Goal: Find specific page/section: Find specific page/section

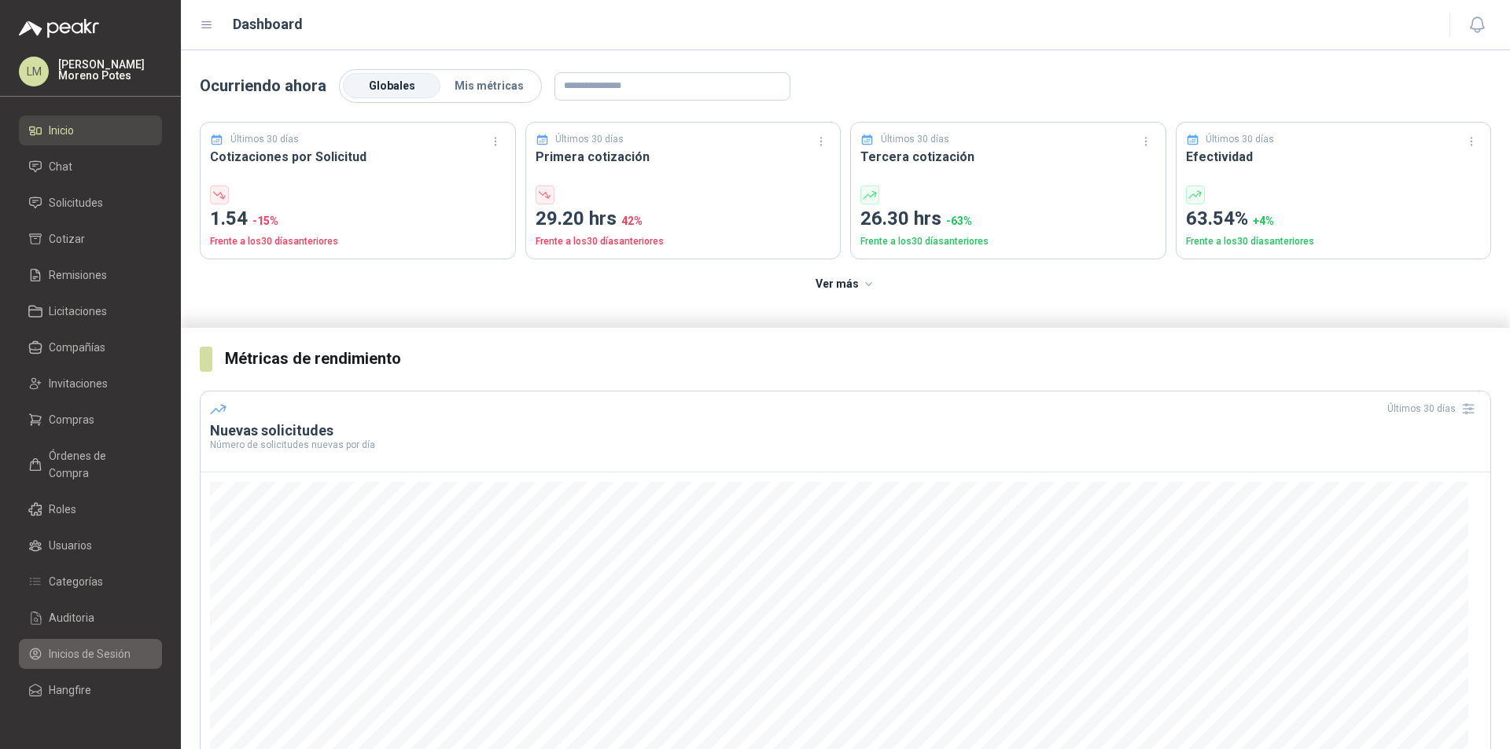
click at [70, 646] on span "Inicios de Sesión" at bounding box center [90, 654] width 82 height 17
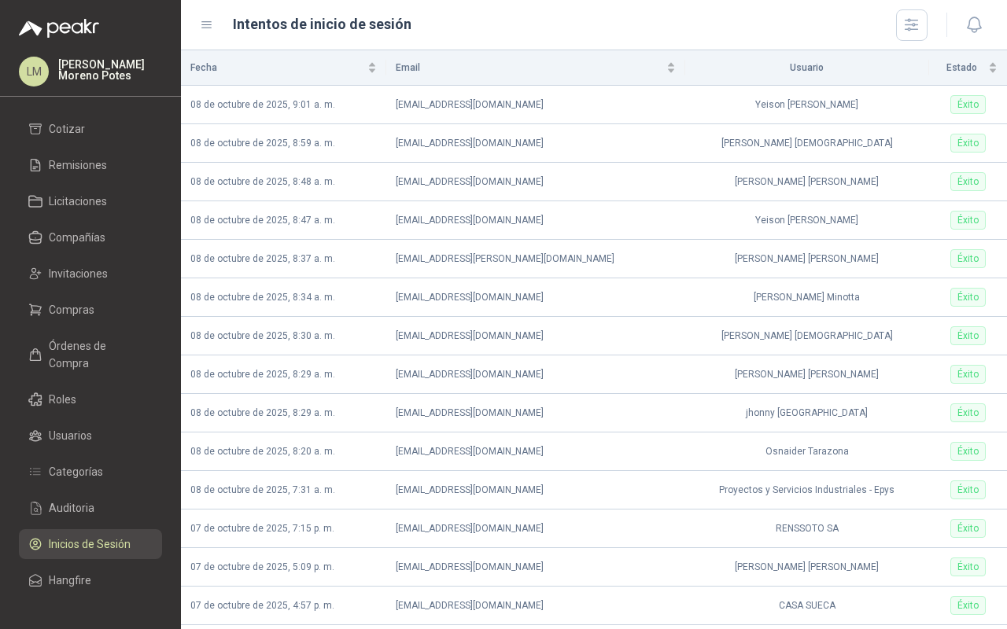
scroll to position [120, 0]
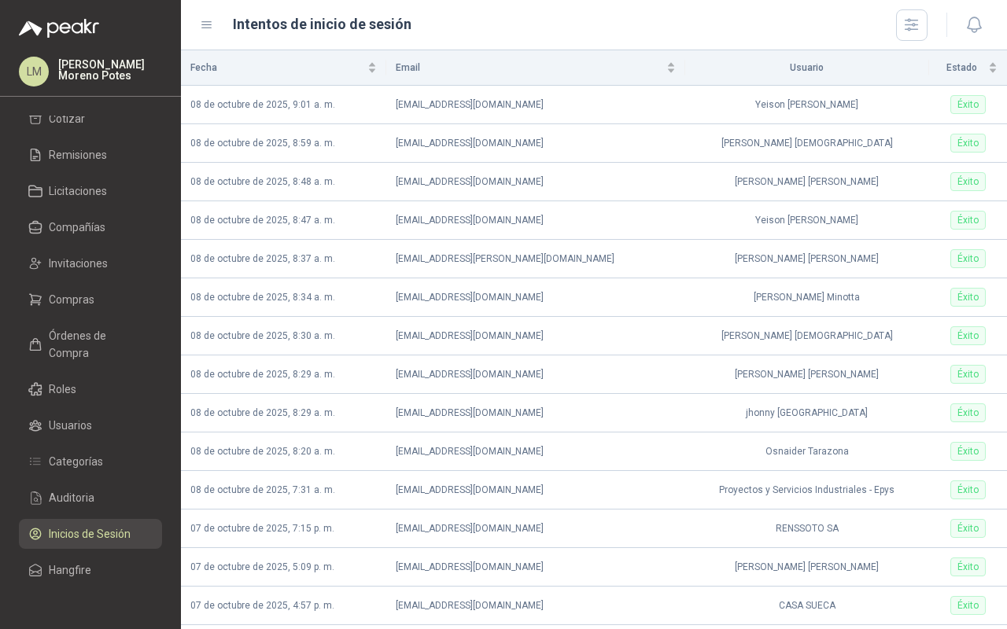
click at [98, 495] on li "Auditoria" at bounding box center [90, 497] width 124 height 17
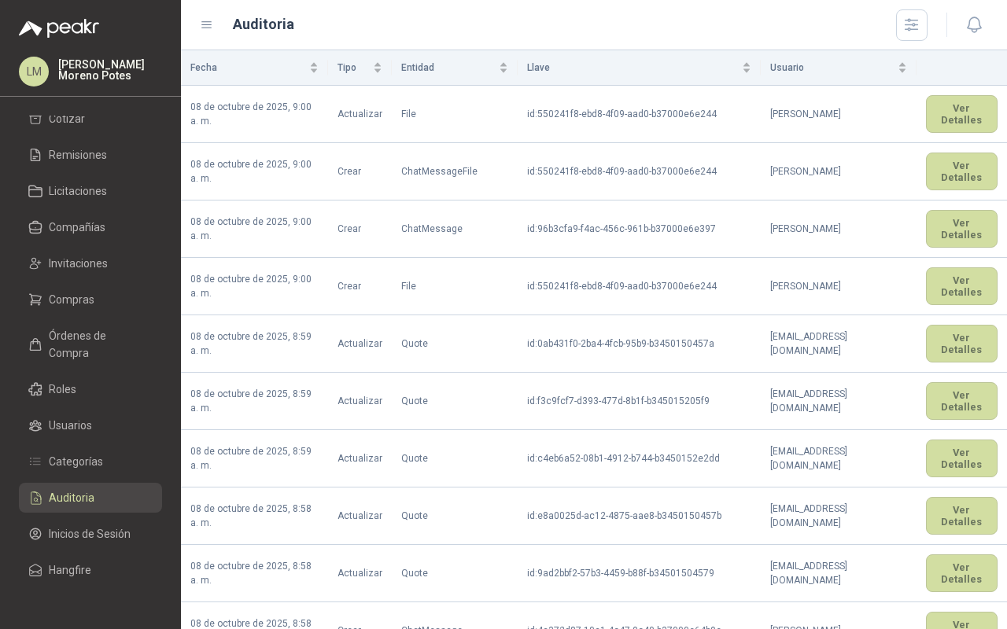
click at [95, 533] on span "Inicios de Sesión" at bounding box center [90, 533] width 82 height 17
